Goal: Ask a question

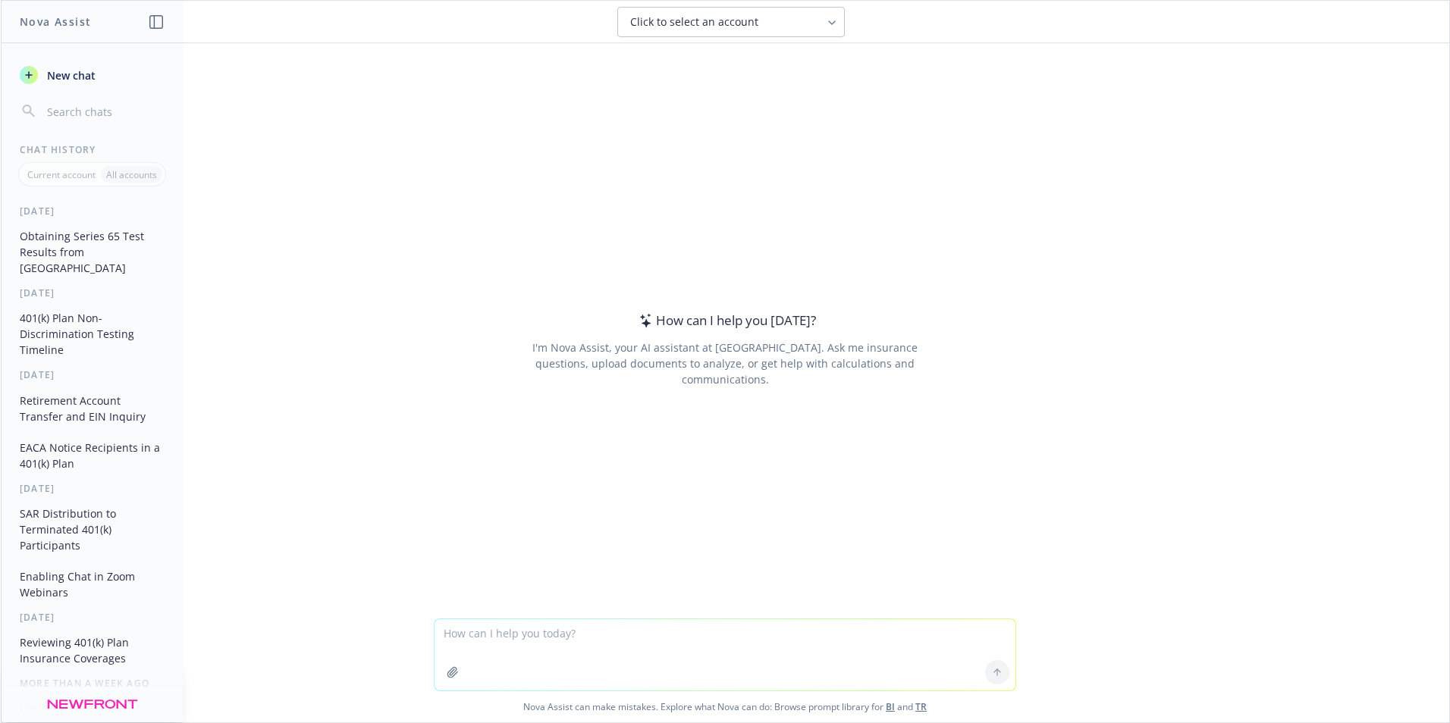
click at [595, 637] on textarea at bounding box center [724, 655] width 581 height 71
paste textarea "Michelin - Latitude Tour HP"
click at [599, 635] on textarea "Michelin - Latitude Tour HP," at bounding box center [724, 655] width 581 height 71
paste textarea "Michelin - CrossClimate2"
click at [719, 633] on textarea "Michelin - Latitude Tour HP, Michelin - CrossClimate2," at bounding box center [724, 655] width 581 height 71
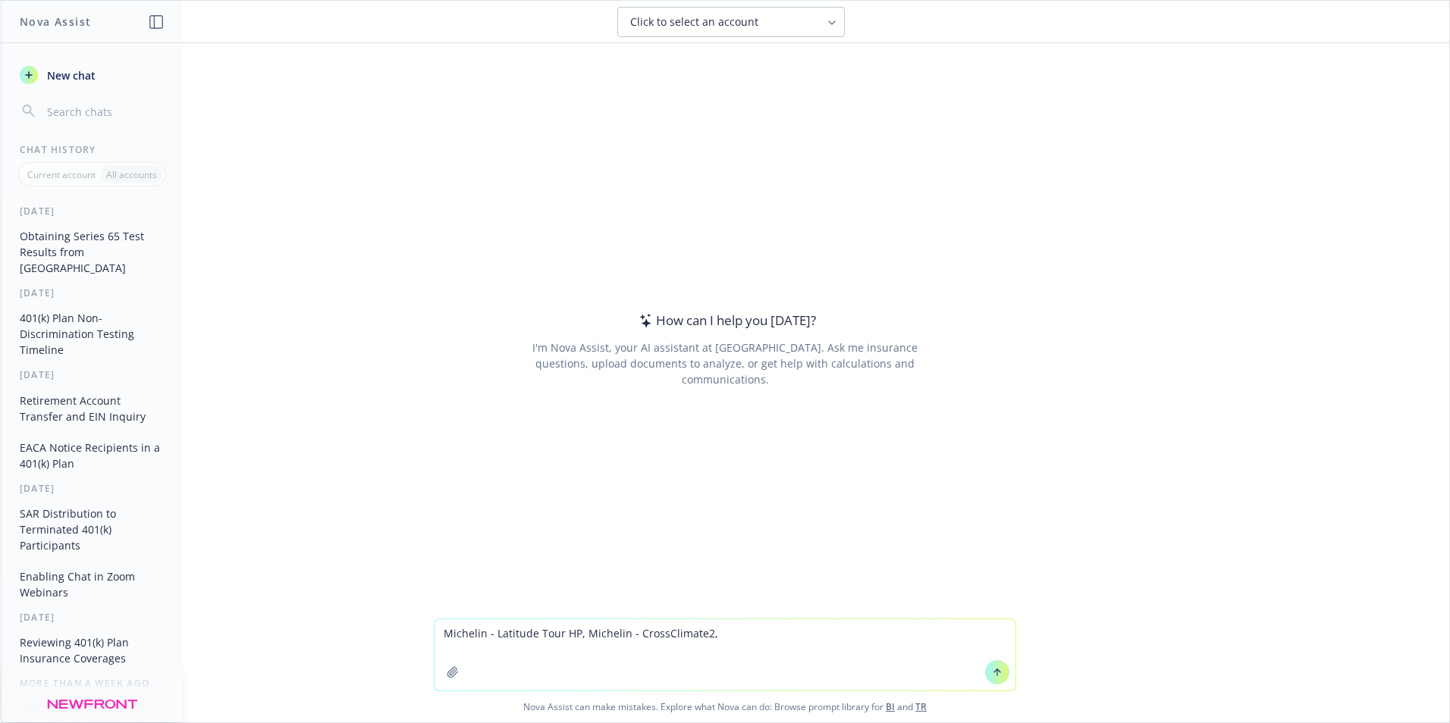
paste textarea "Michelin - Defender2"
click at [438, 633] on textarea "Michelin - Latitude Tour HP, Michelin - CrossClimate2, Michelin - Defender2" at bounding box center [724, 655] width 581 height 71
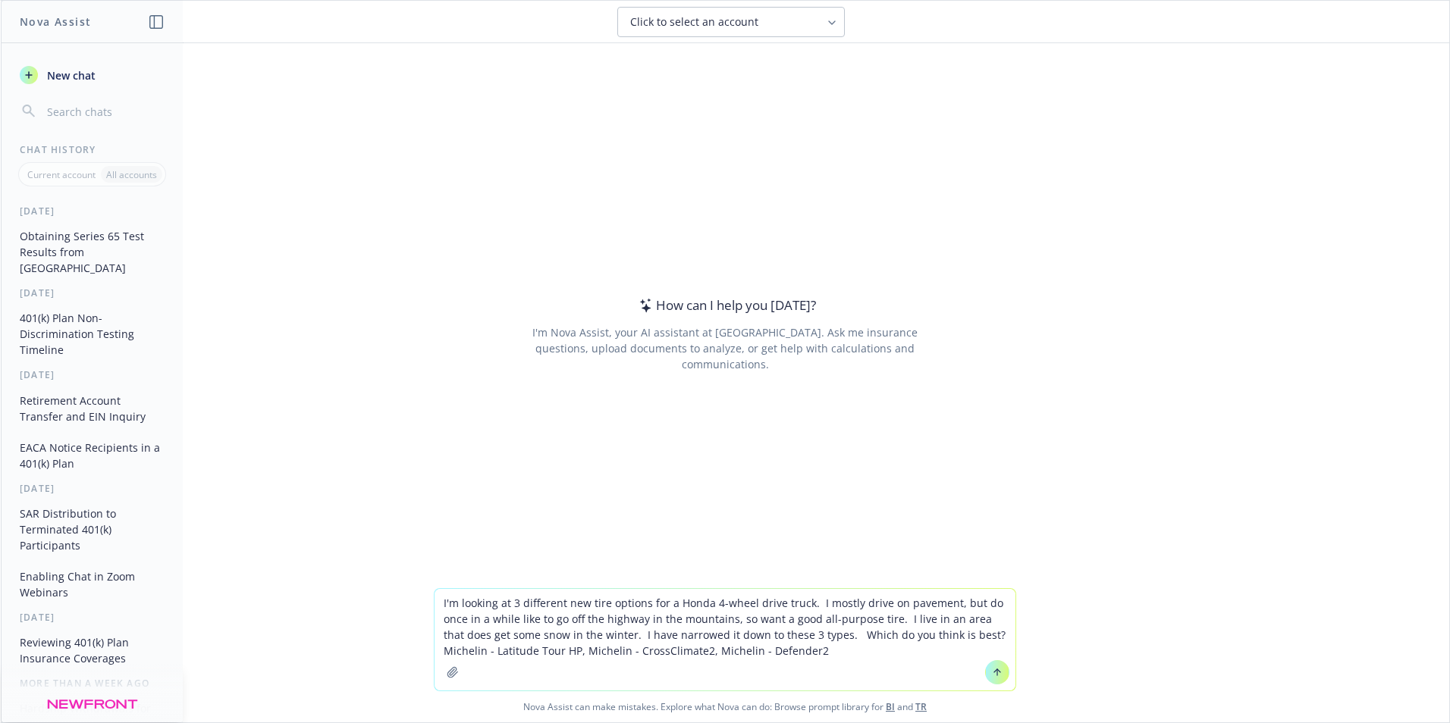
type textarea "I'm looking at 3 different new tire options for a Honda 4-wheel drive truck. I …"
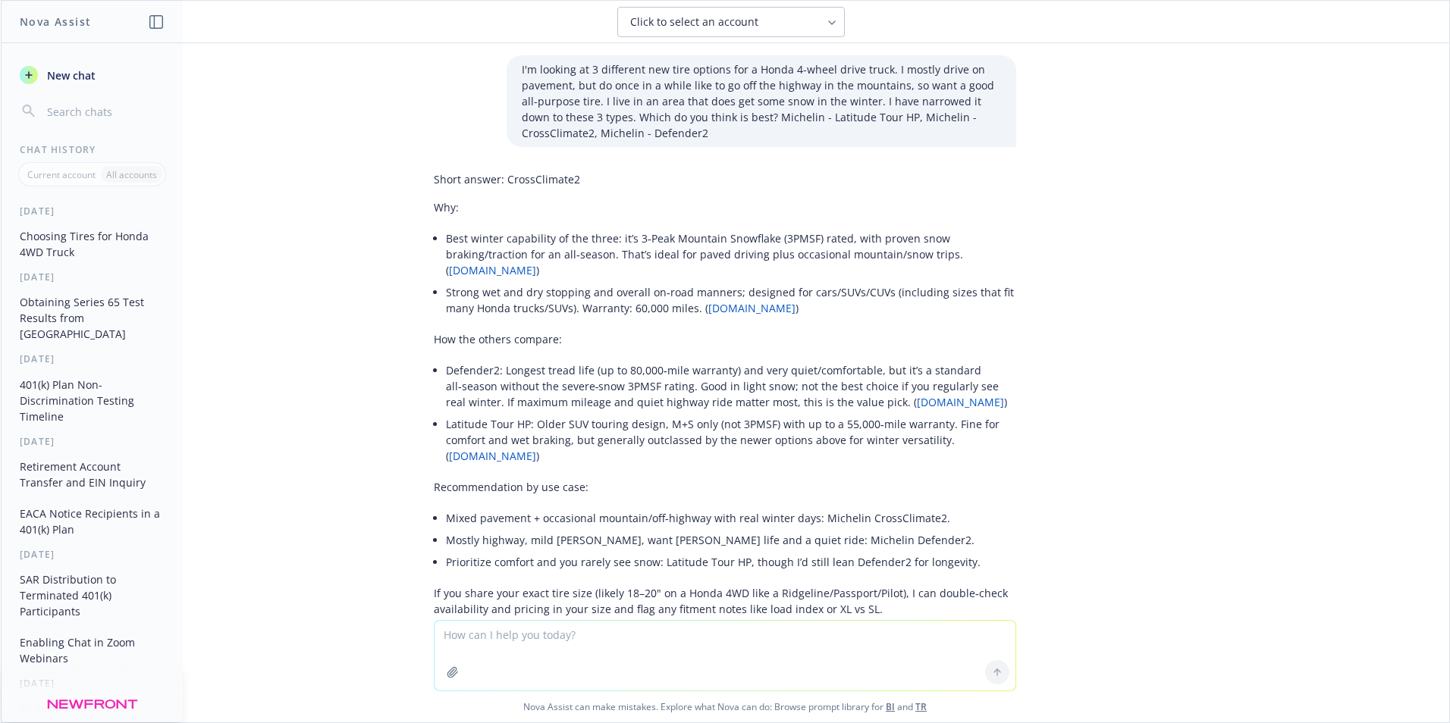
drag, startPoint x: 497, startPoint y: 641, endPoint x: 512, endPoint y: 659, distance: 23.7
click at [503, 641] on textarea at bounding box center [724, 656] width 581 height 70
type textarea "The size tire I'd be using is 245 60/R18. Does that change the answer at all?"
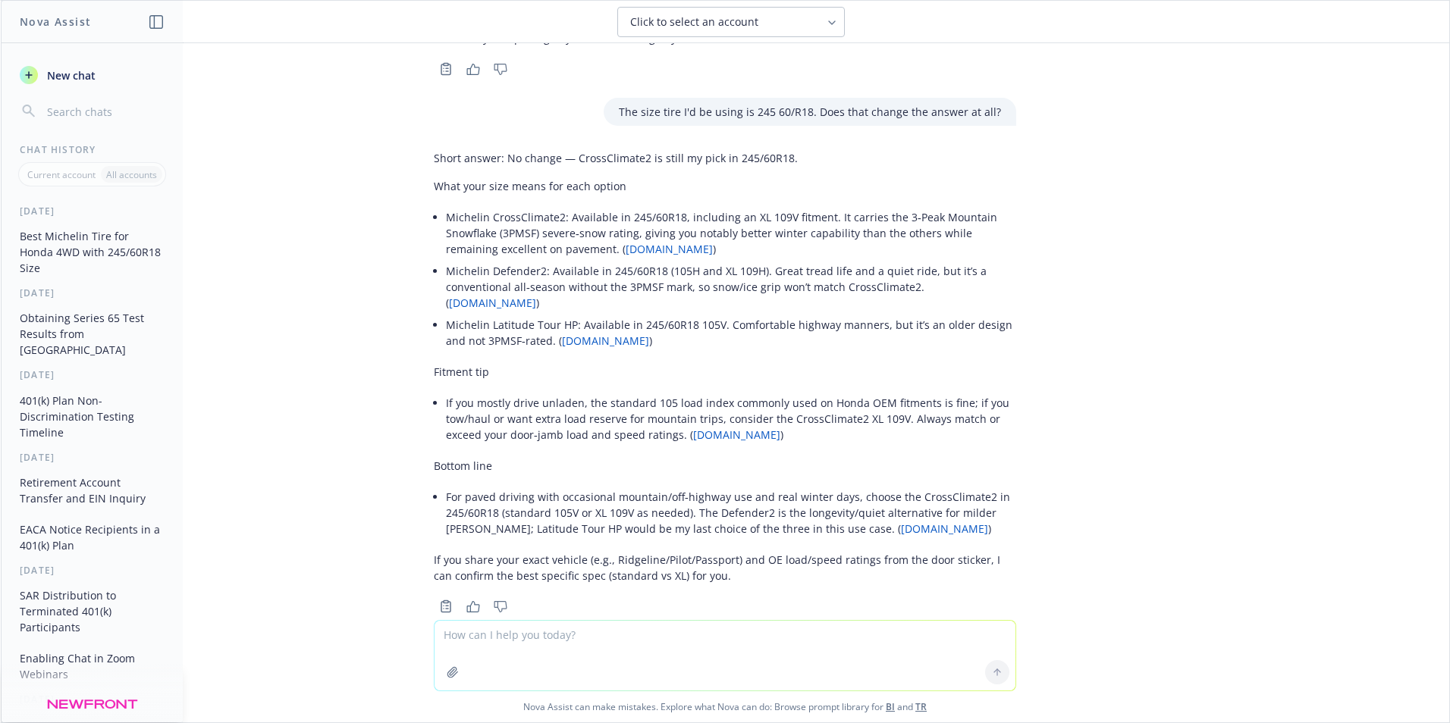
scroll to position [588, 0]
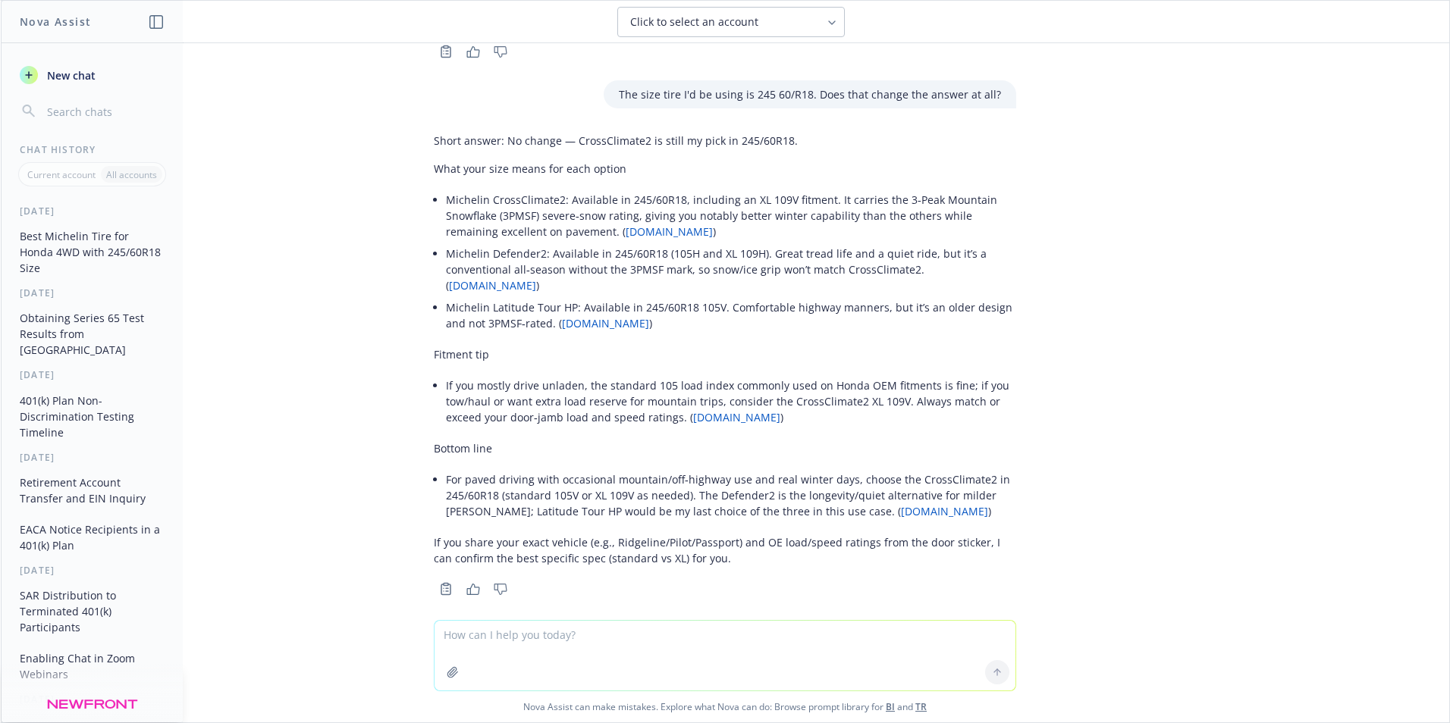
click at [527, 633] on textarea at bounding box center [724, 656] width 581 height 70
type textarea "It is the Ridgeline."
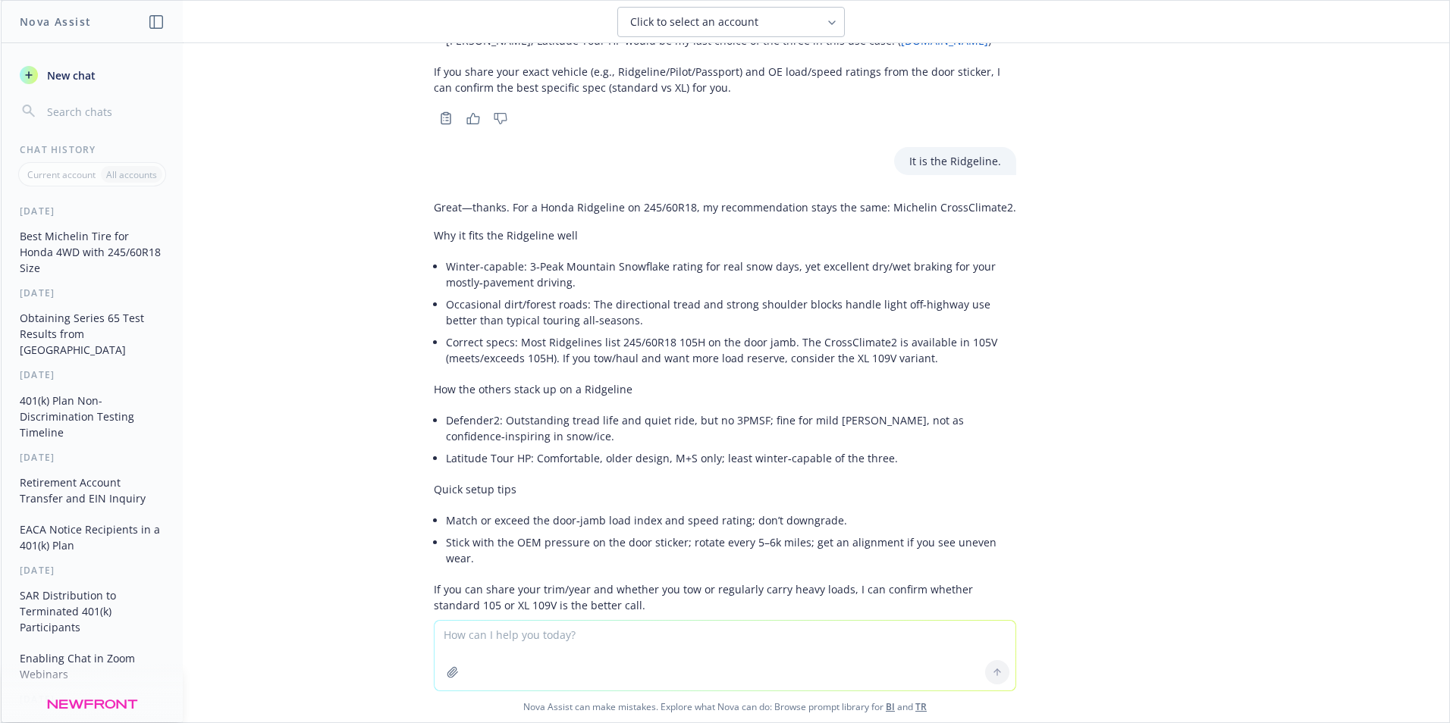
scroll to position [1062, 0]
click at [479, 639] on textarea at bounding box center [724, 656] width 581 height 70
type textarea "If I end up using separate snow tires in the winter, but everything else is the…"
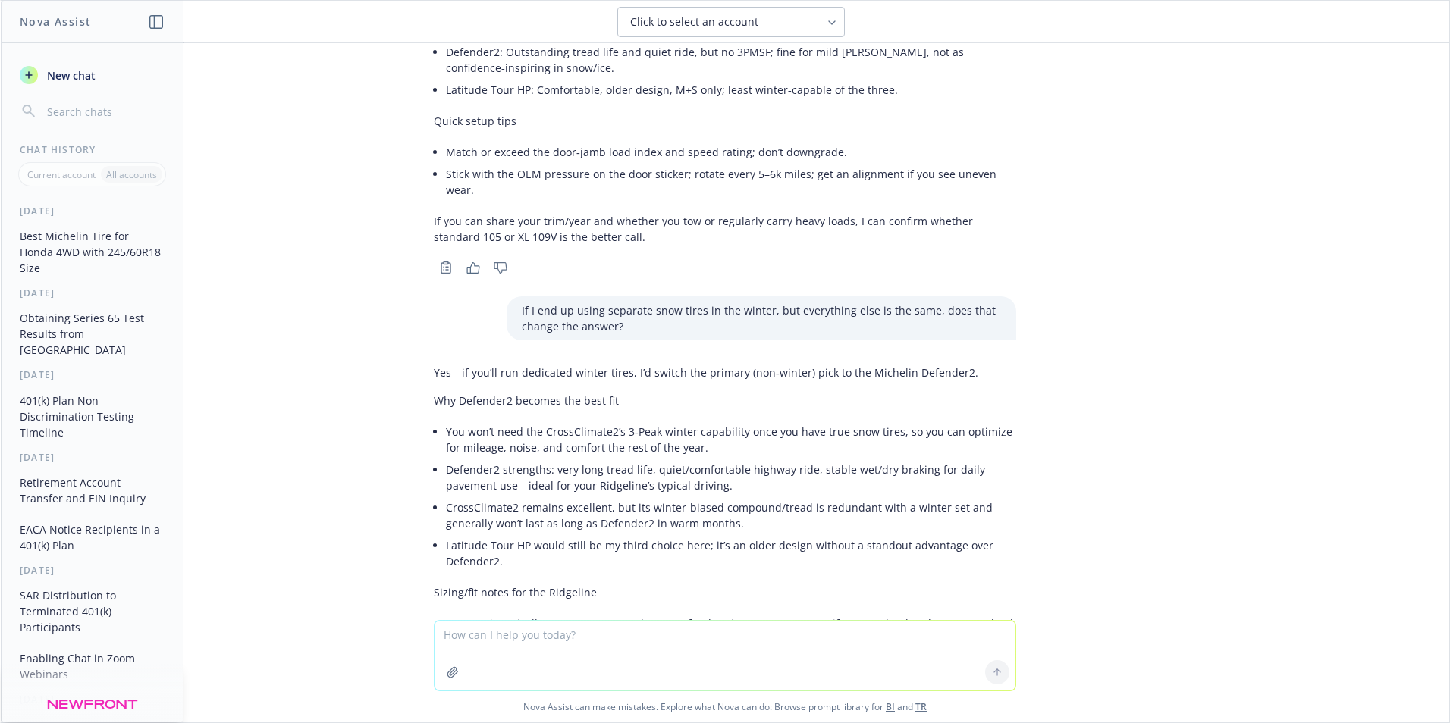
scroll to position [1628, 0]
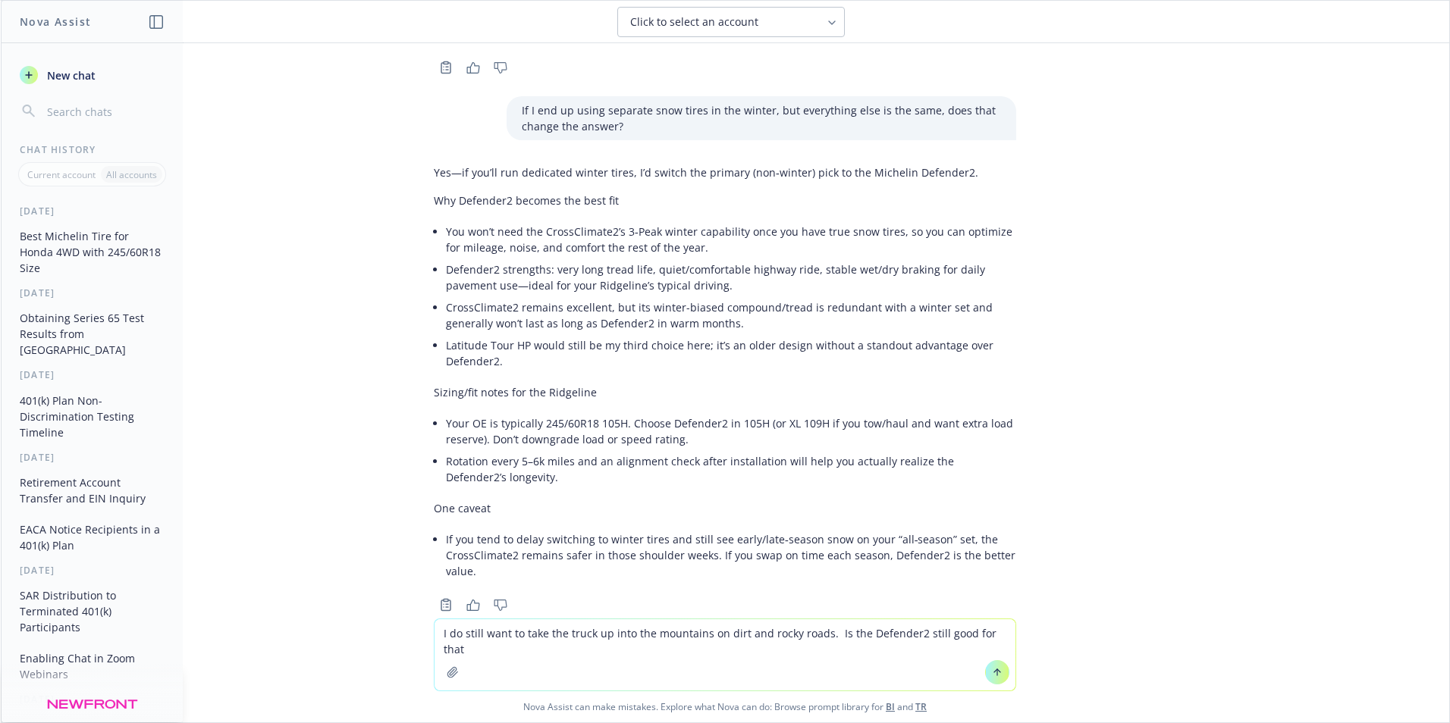
type textarea "I do still want to take the truck up into the mountains on dirt and rocky roads…"
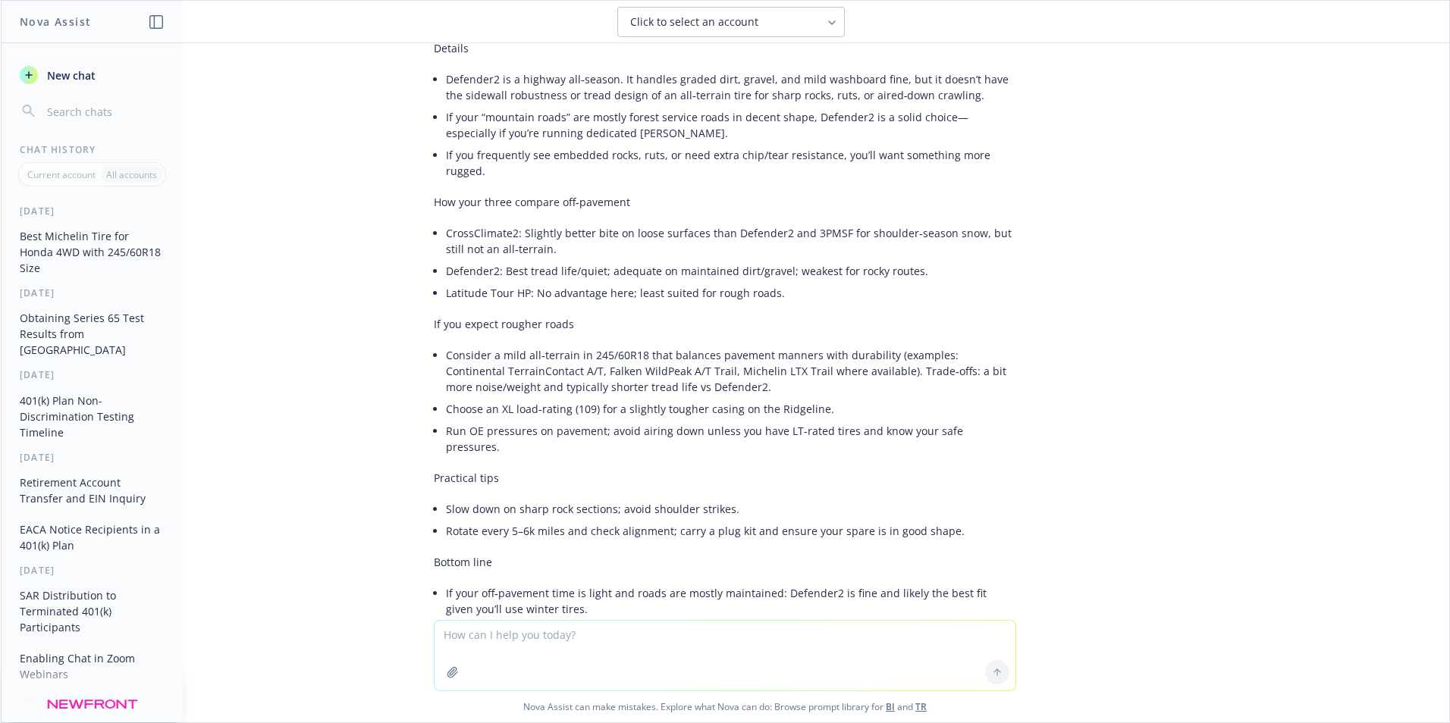
scroll to position [2345, 0]
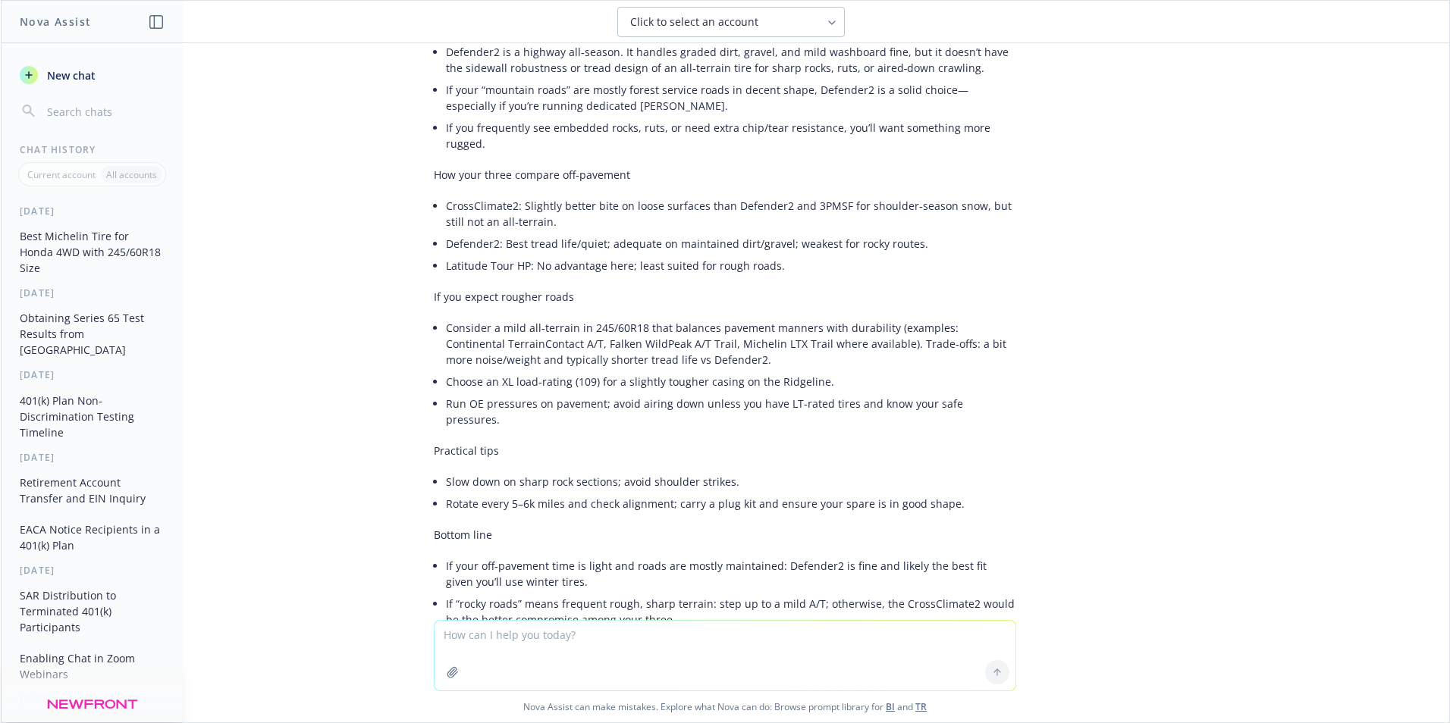
click at [69, 77] on span "New chat" at bounding box center [70, 75] width 52 height 16
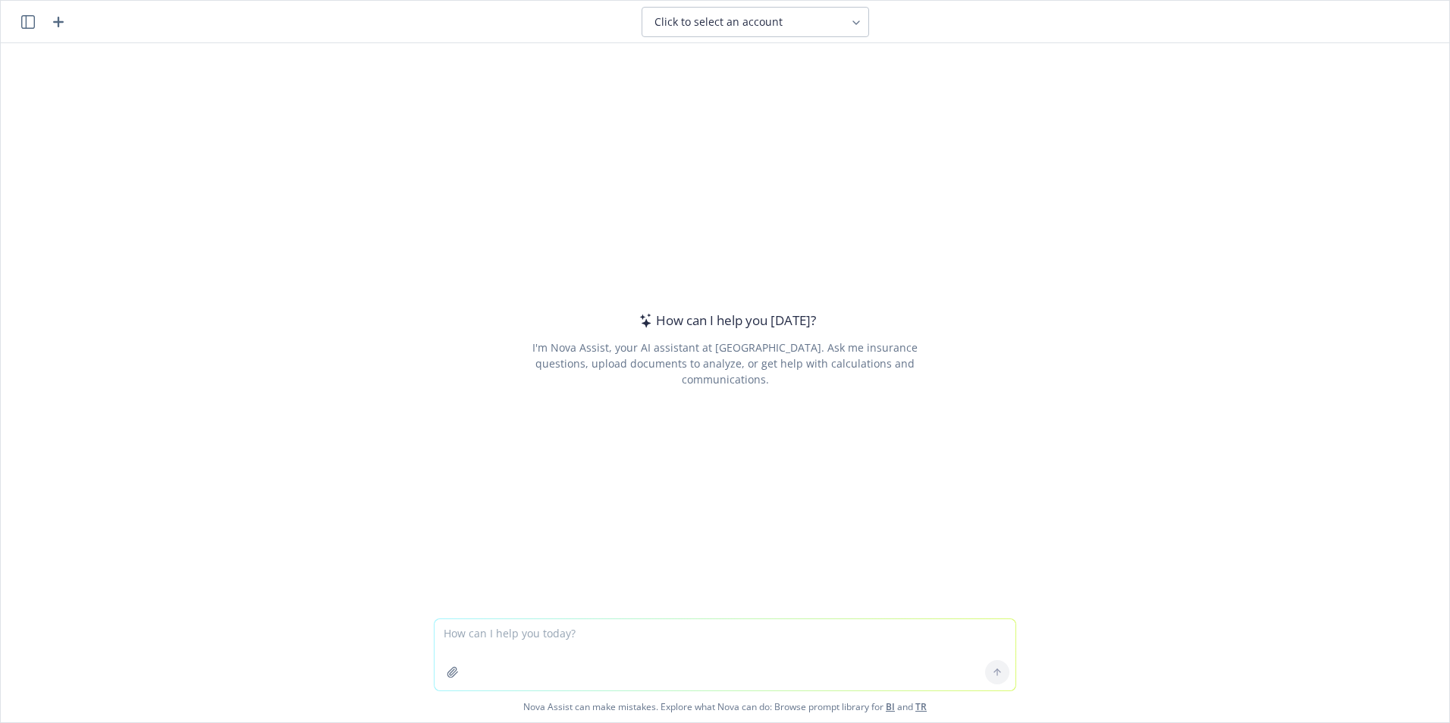
click at [514, 636] on textarea at bounding box center [724, 655] width 581 height 71
click at [466, 631] on textarea at bounding box center [724, 655] width 581 height 71
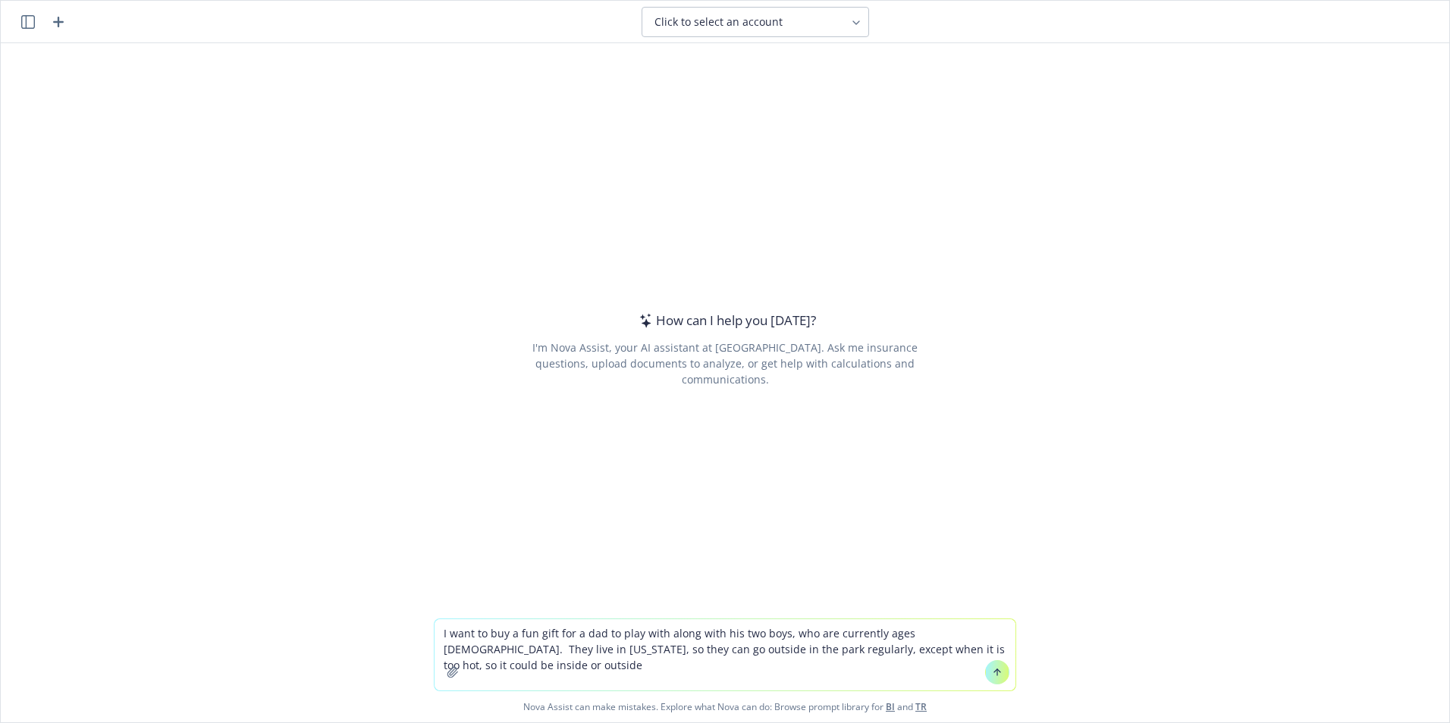
type textarea "I want to buy a fun gift for a dad to play with along with his two boys, who ar…"
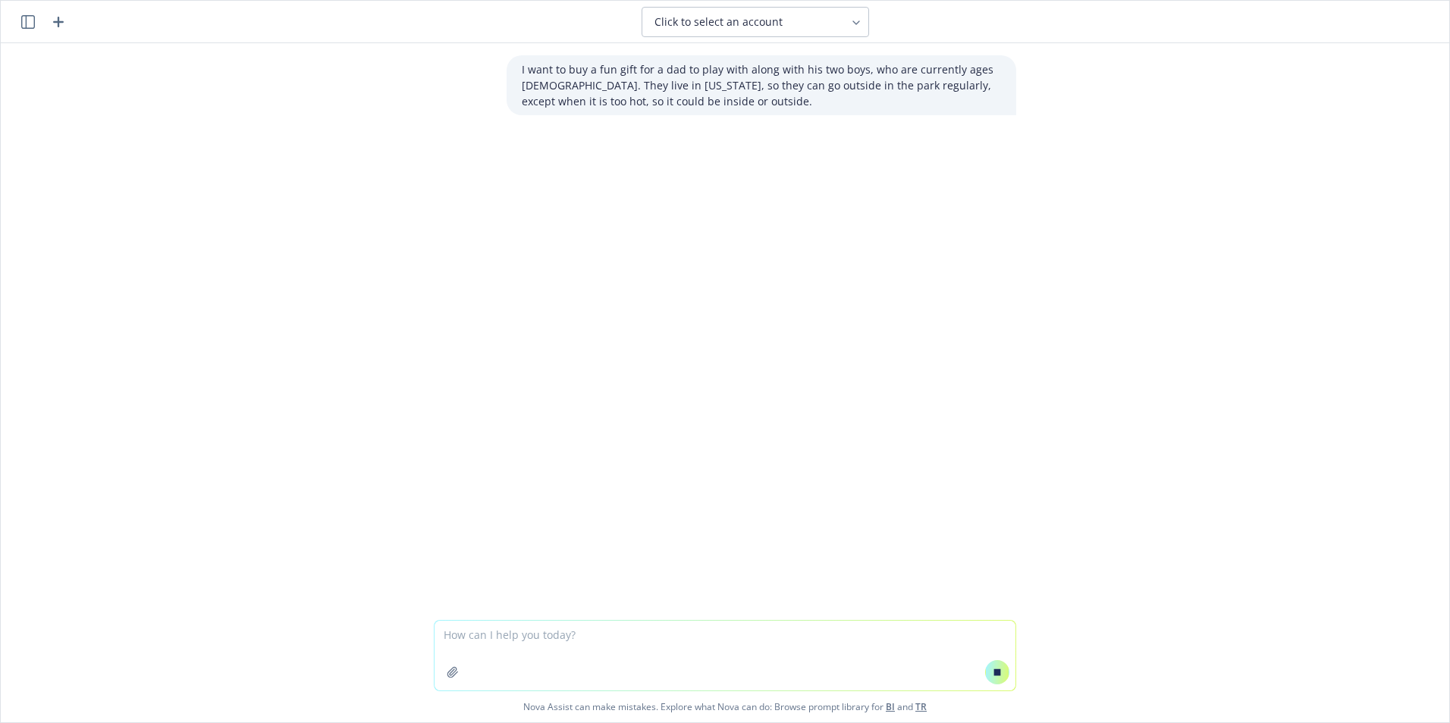
click at [507, 639] on textarea at bounding box center [724, 656] width 581 height 70
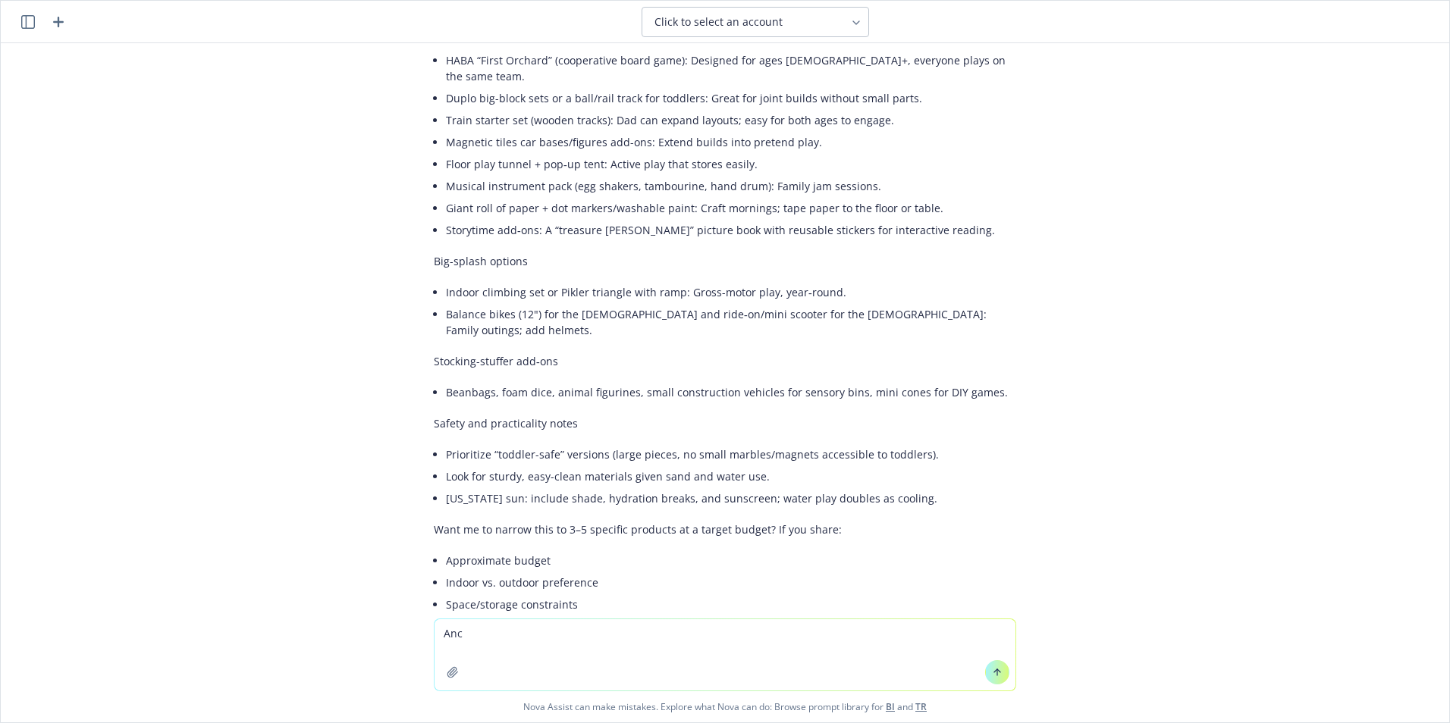
scroll to position [663, 0]
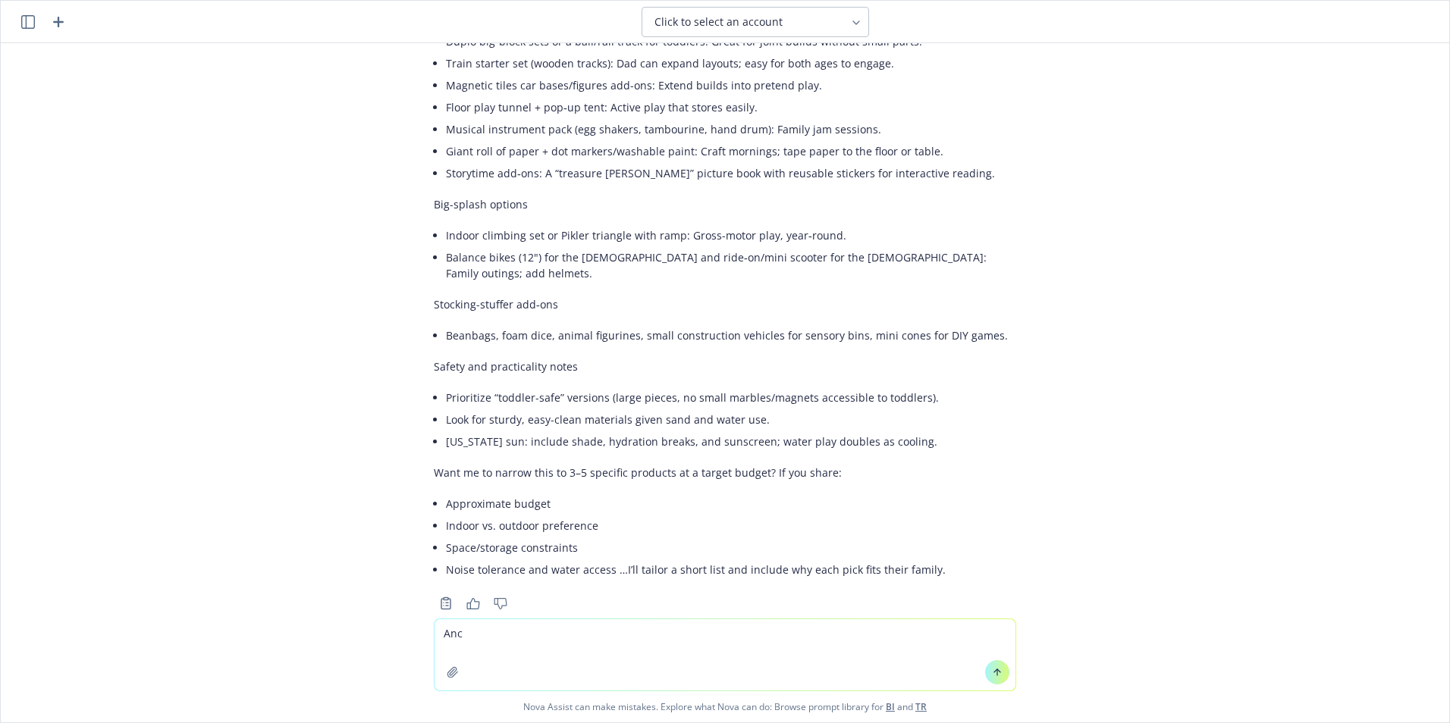
drag, startPoint x: 493, startPoint y: 638, endPoint x: 620, endPoint y: 650, distance: 128.0
click at [500, 637] on textarea "Anc" at bounding box center [724, 655] width 581 height 71
type textarea "A"
type textarea "Budget around $20"
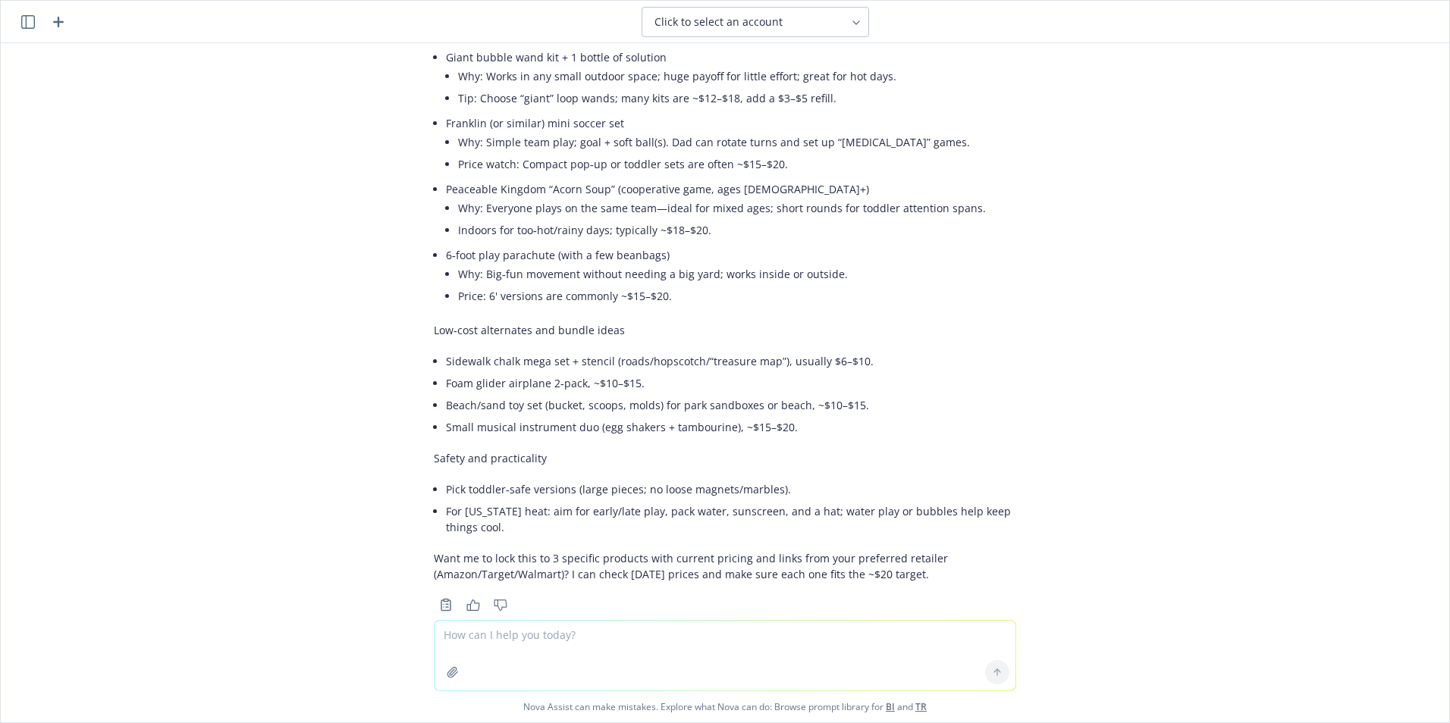
scroll to position [1380, 0]
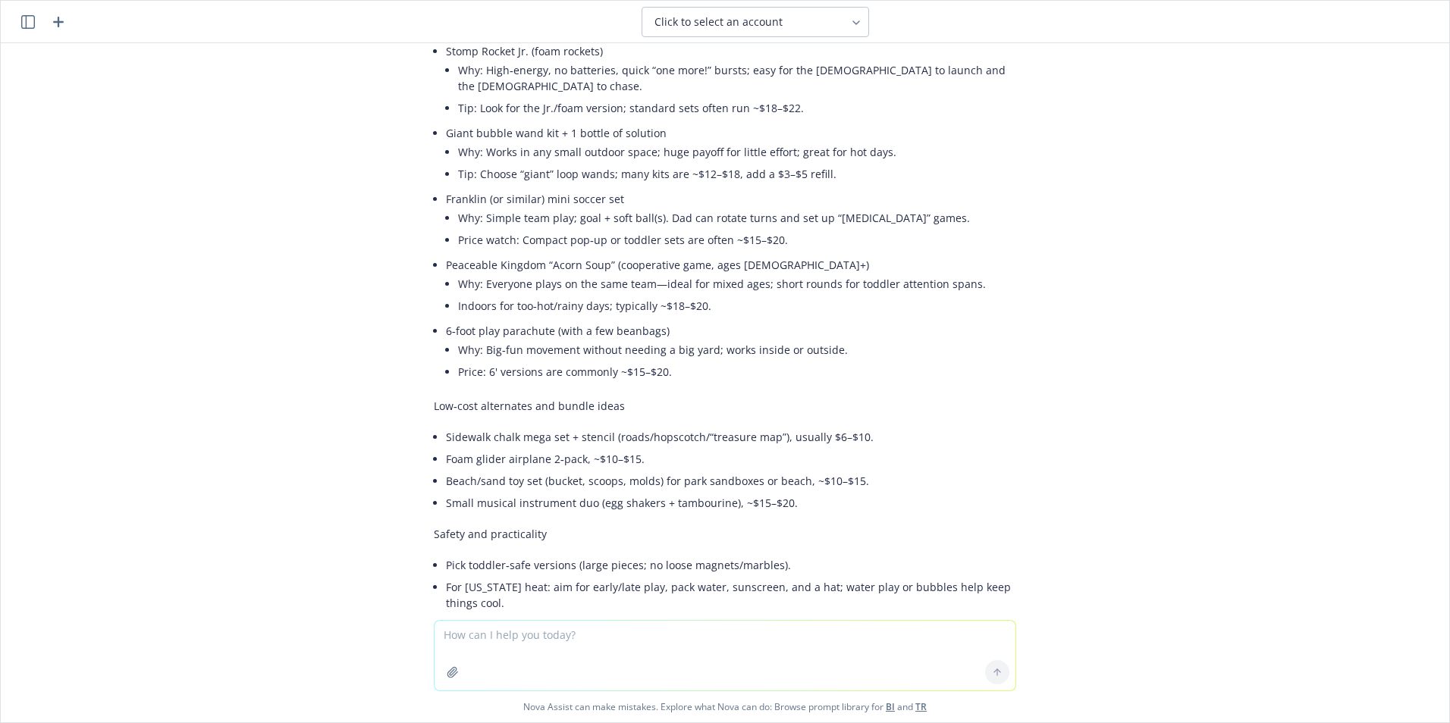
click at [535, 643] on textarea at bounding box center [724, 656] width 581 height 70
type textarea "What is the Peaceable Kingdom Acorn Soup"
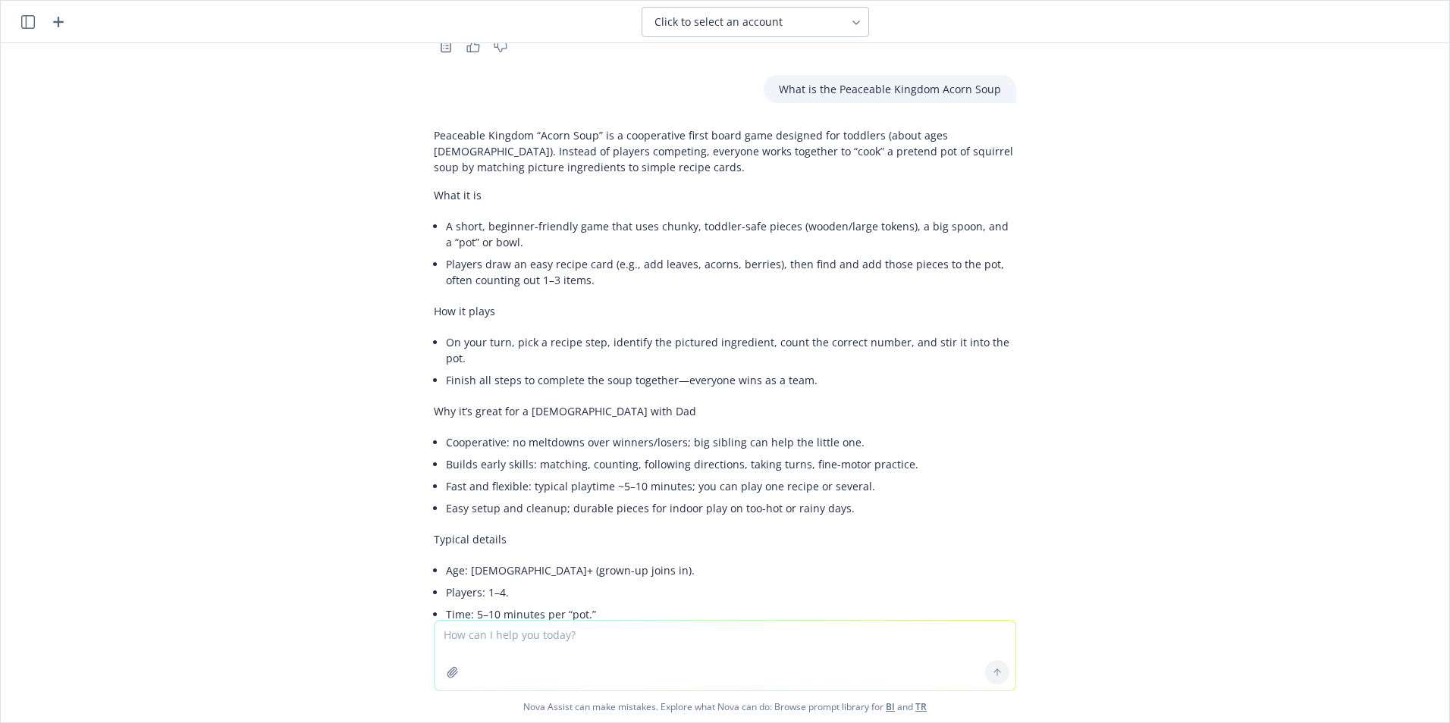
scroll to position [2016, 0]
